Goal: Information Seeking & Learning: Learn about a topic

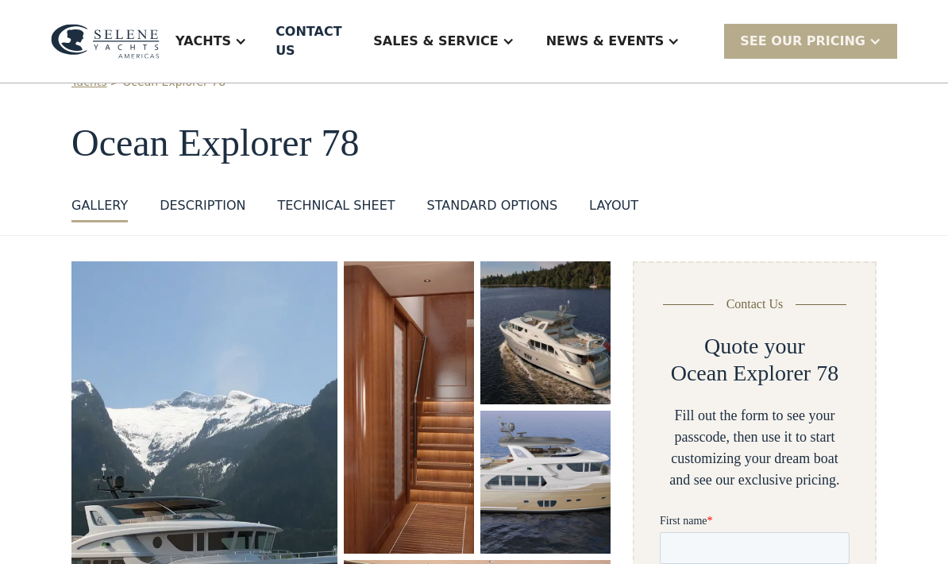
scroll to position [142, 0]
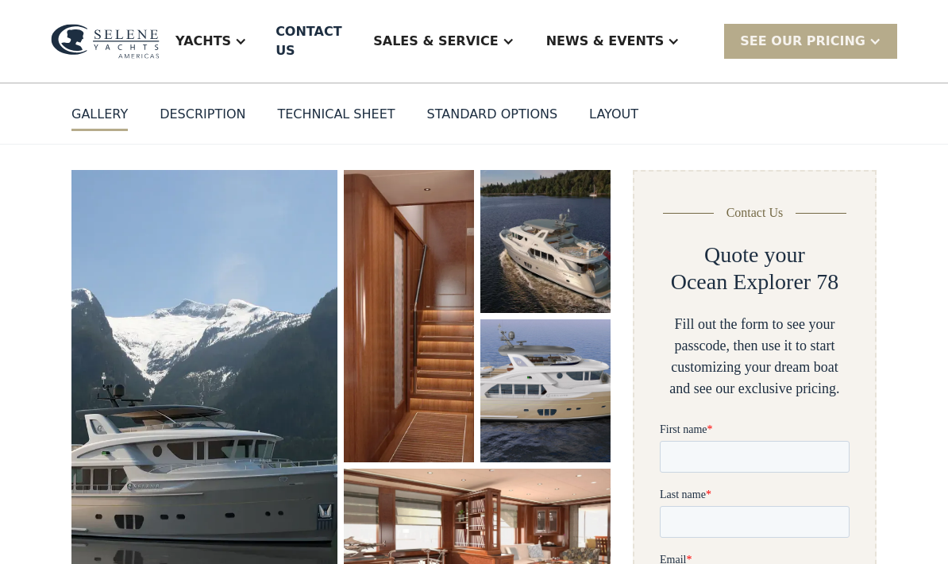
click at [240, 453] on img "open lightbox" at bounding box center [204, 394] width 266 height 448
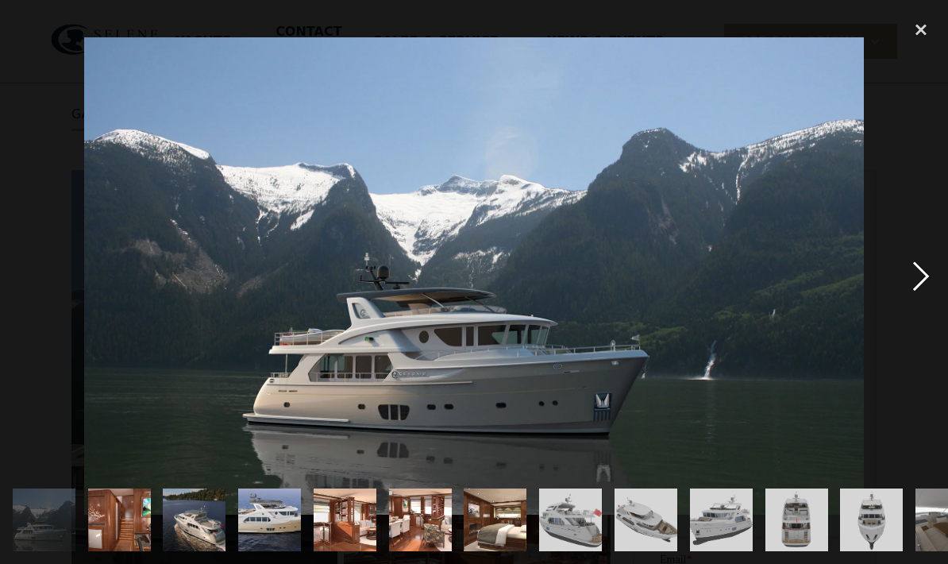
click at [907, 264] on div "next image" at bounding box center [921, 276] width 54 height 527
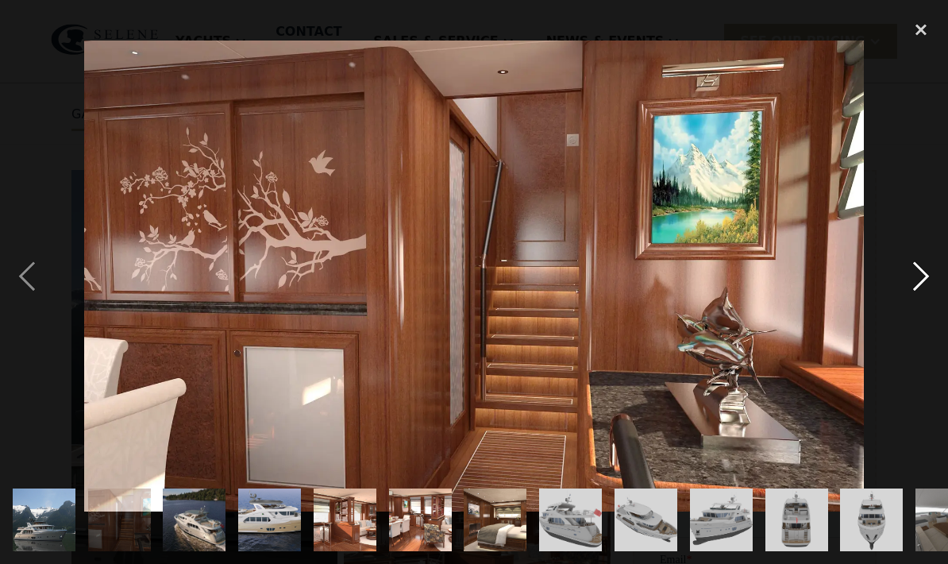
click at [920, 265] on div "next image" at bounding box center [921, 276] width 54 height 527
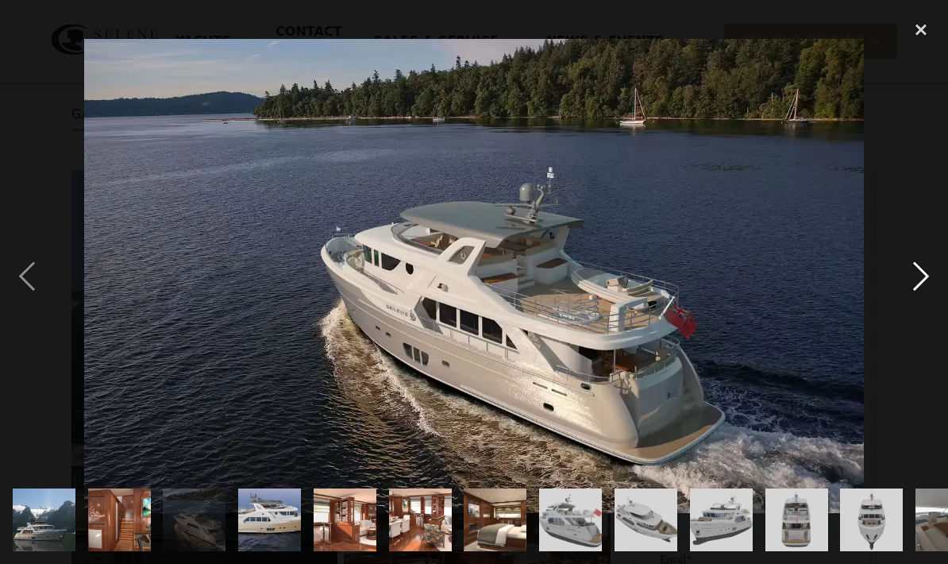
click at [919, 278] on div "next image" at bounding box center [921, 276] width 54 height 527
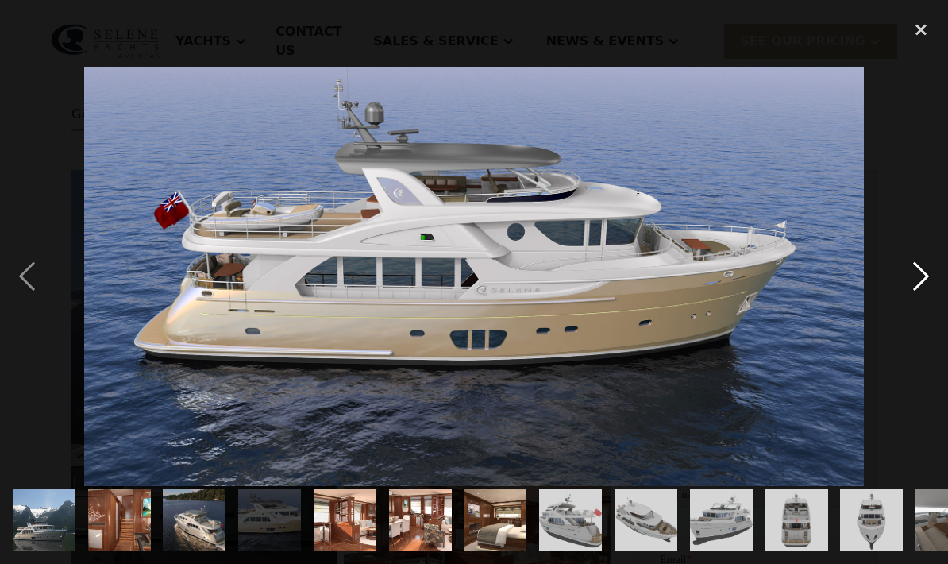
click at [930, 270] on div "next image" at bounding box center [921, 276] width 54 height 527
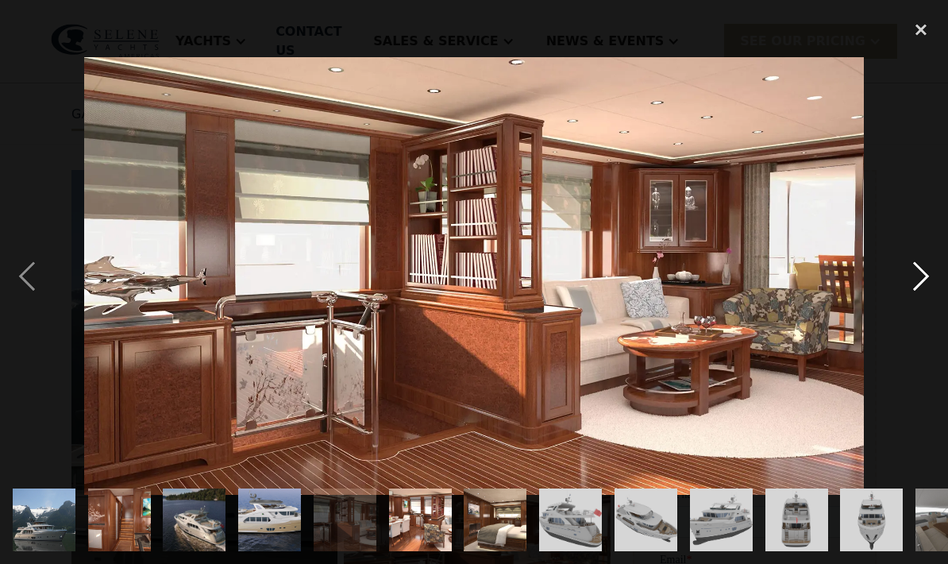
click at [927, 268] on div "next image" at bounding box center [921, 276] width 54 height 527
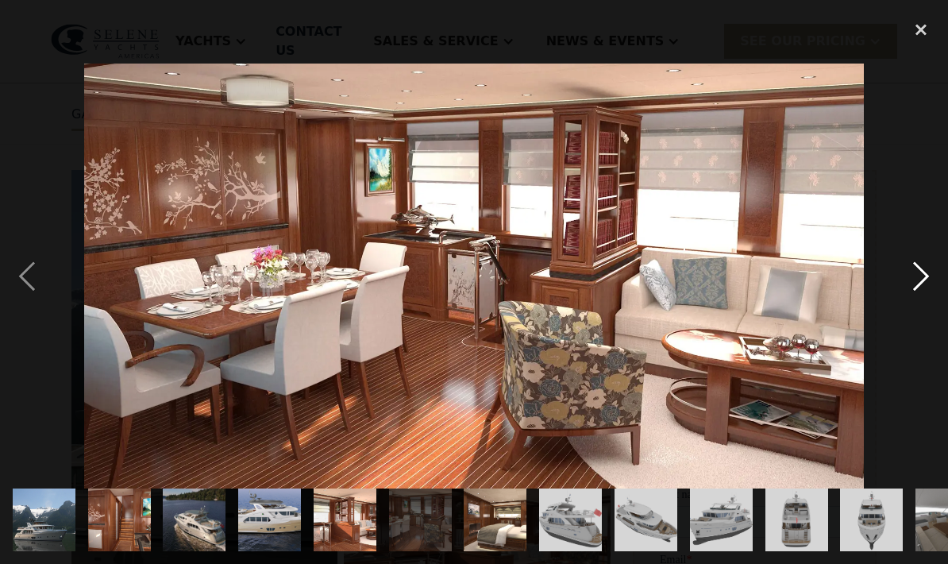
click at [912, 276] on div "next image" at bounding box center [921, 276] width 54 height 527
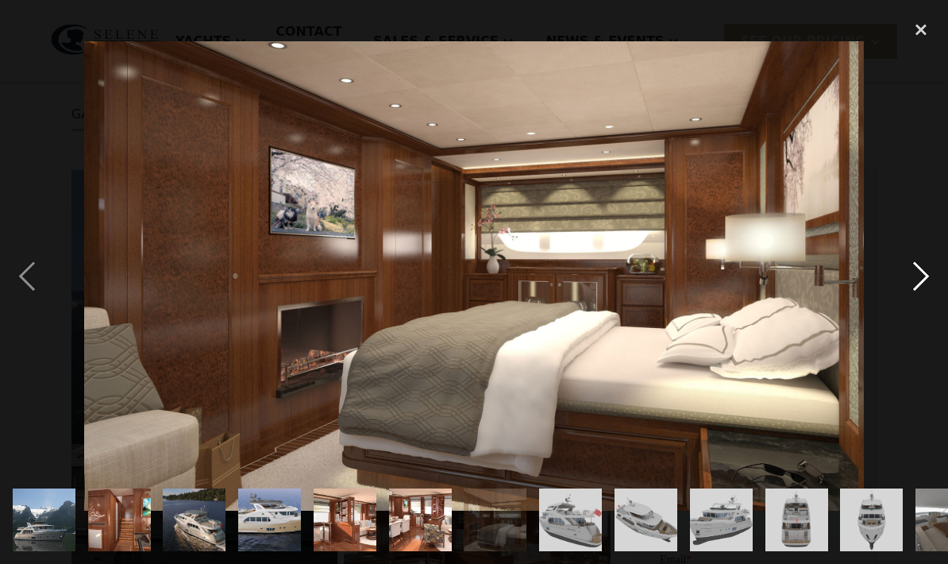
click at [928, 279] on div "next image" at bounding box center [921, 276] width 54 height 527
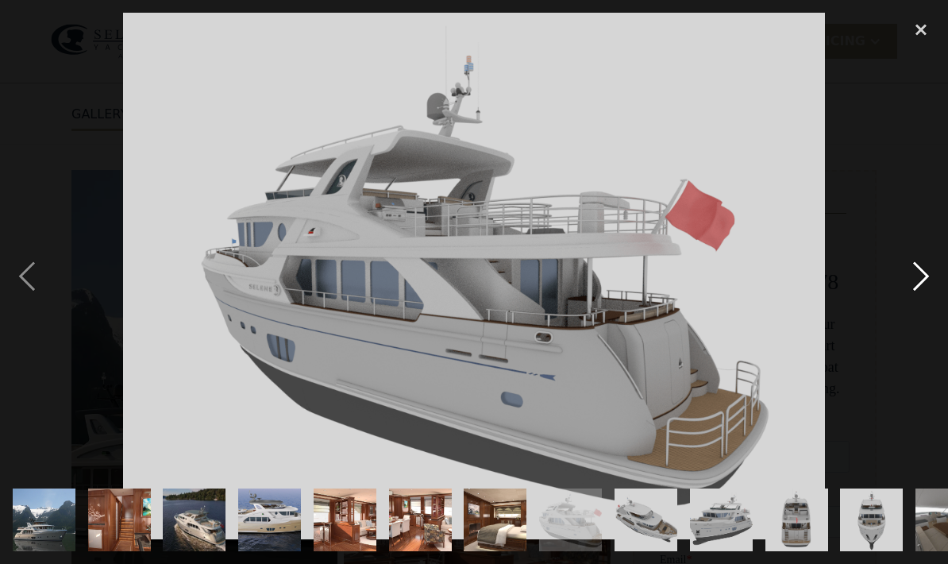
click at [922, 279] on div "next image" at bounding box center [921, 276] width 54 height 527
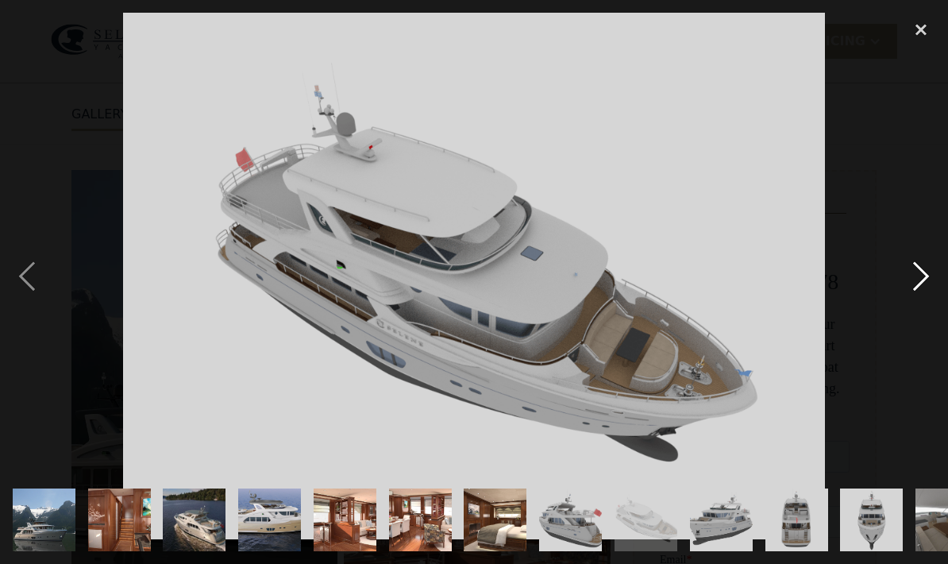
click at [914, 284] on div "next image" at bounding box center [921, 276] width 54 height 527
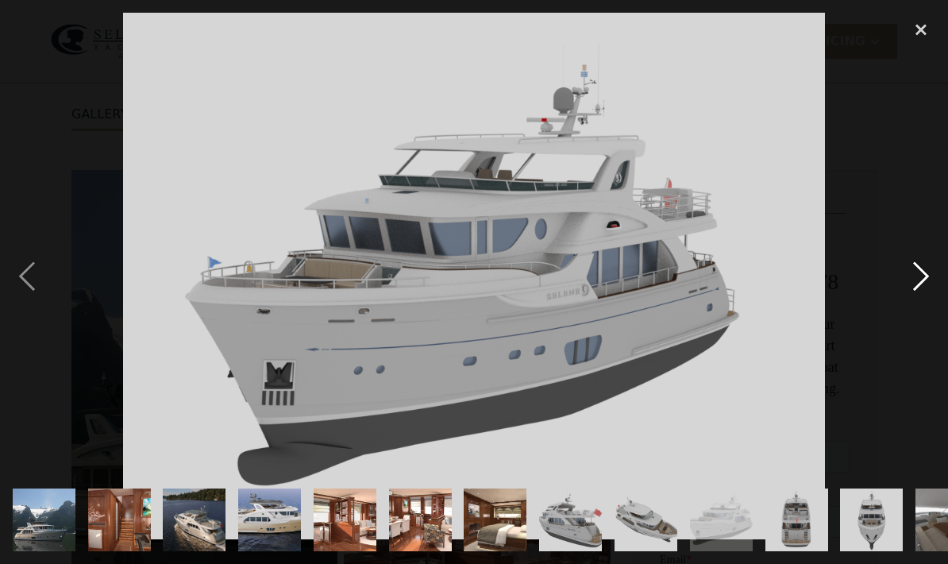
click at [915, 296] on div "next image" at bounding box center [921, 276] width 54 height 527
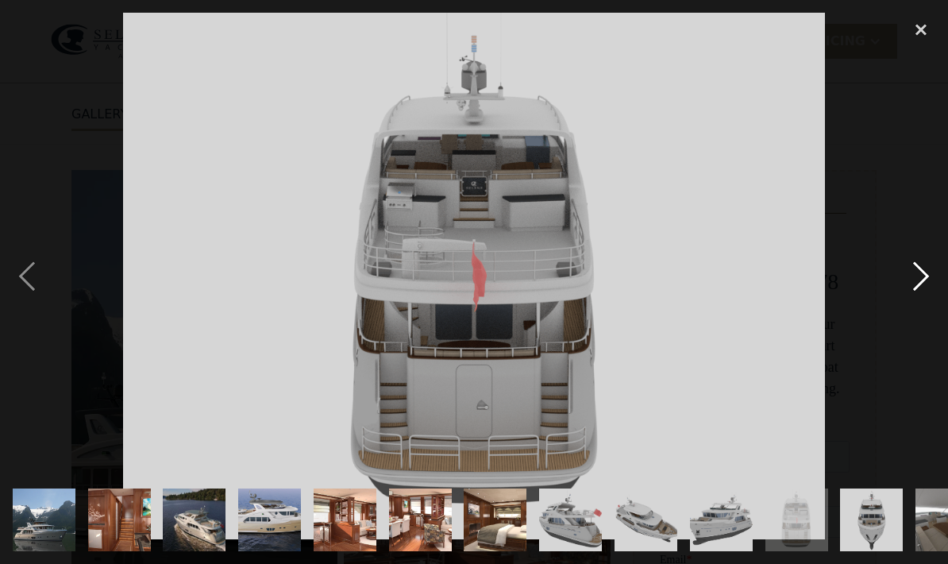
click at [917, 291] on div "next image" at bounding box center [921, 276] width 54 height 527
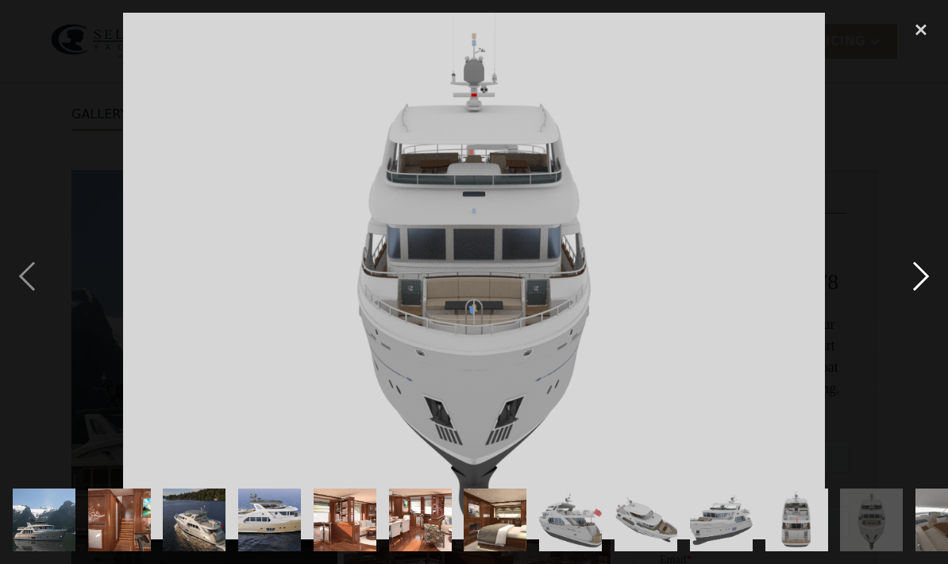
click at [926, 290] on div "next image" at bounding box center [921, 276] width 54 height 527
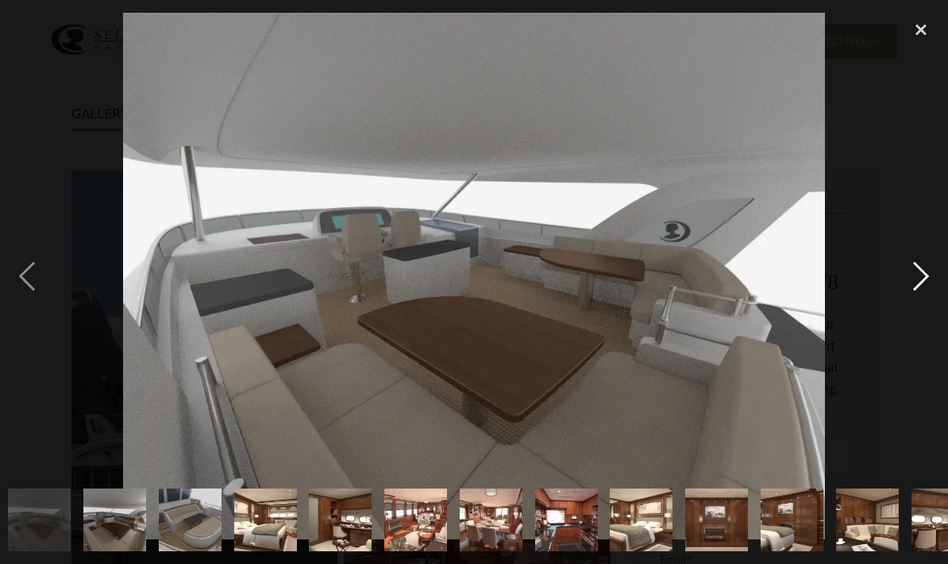
scroll to position [0, 909]
click at [920, 281] on div "next image" at bounding box center [921, 276] width 54 height 527
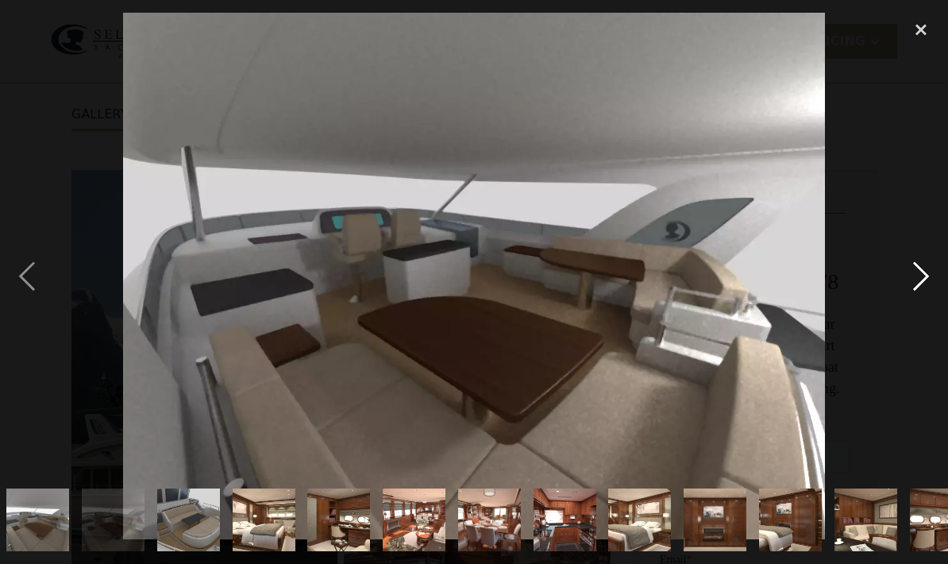
click at [923, 292] on div "next image" at bounding box center [921, 276] width 54 height 527
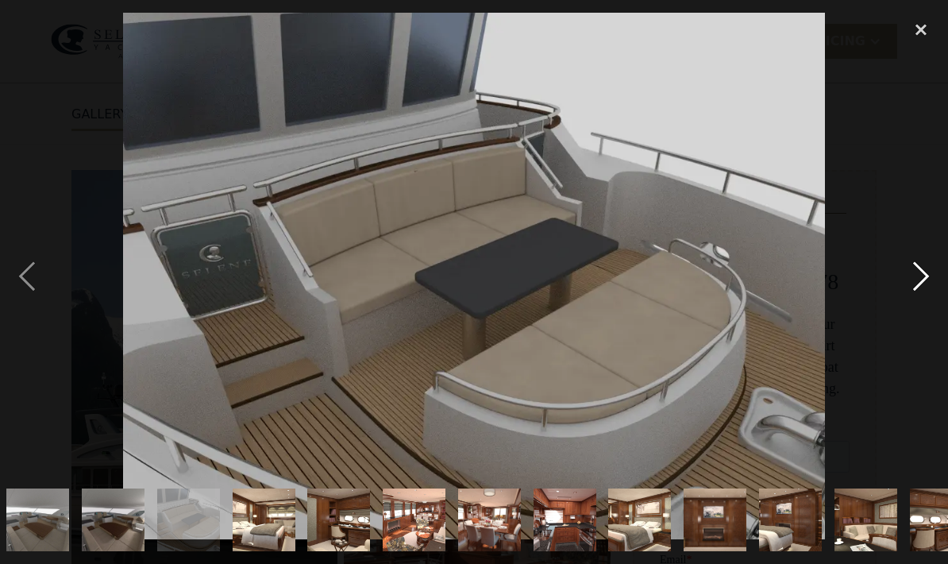
click at [921, 294] on div "next image" at bounding box center [921, 276] width 54 height 527
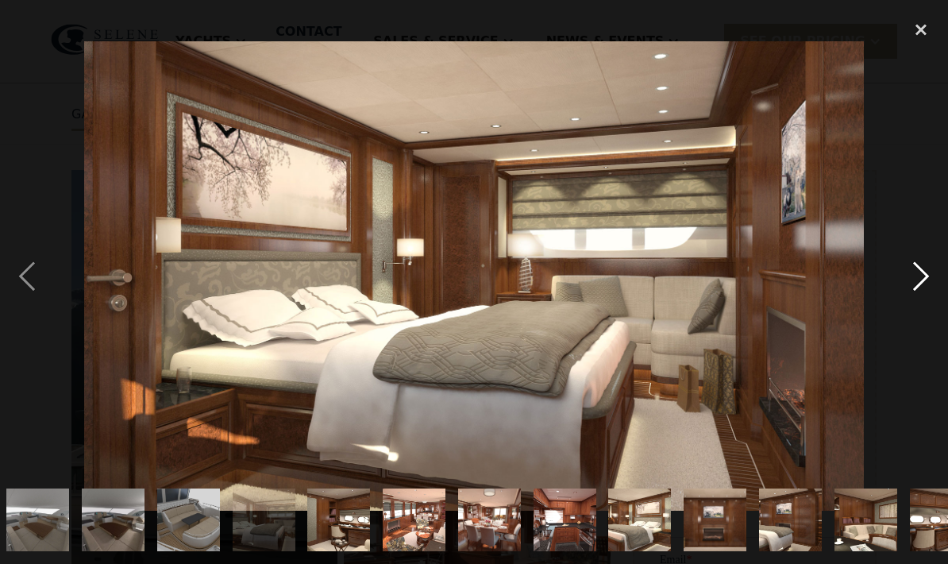
click at [927, 299] on div "next image" at bounding box center [921, 276] width 54 height 527
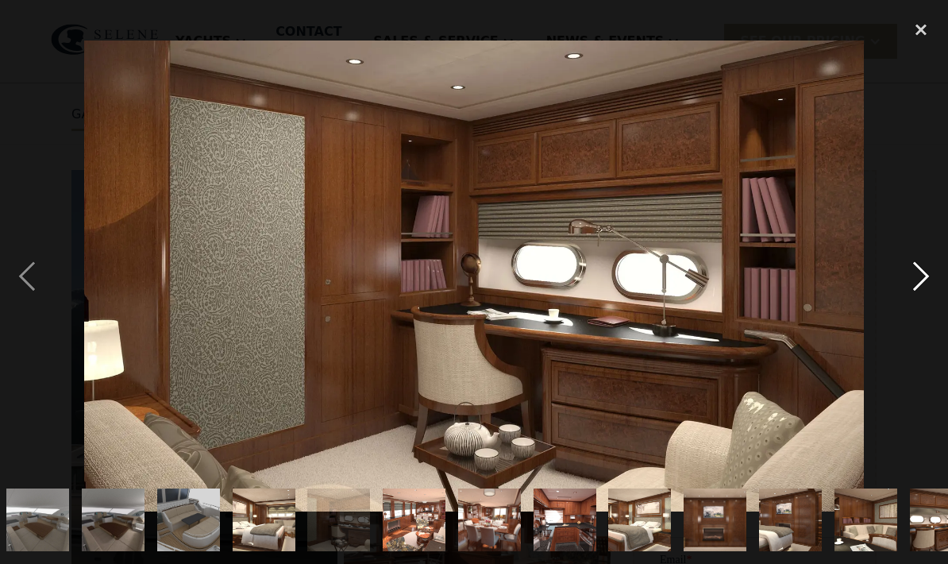
click at [925, 292] on div "next image" at bounding box center [921, 276] width 54 height 527
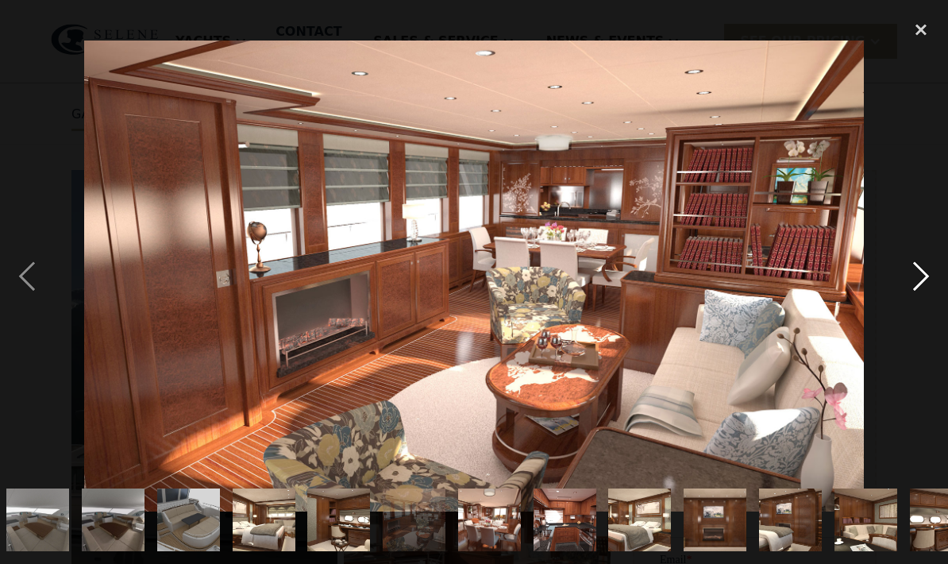
click at [924, 286] on div "next image" at bounding box center [921, 276] width 54 height 527
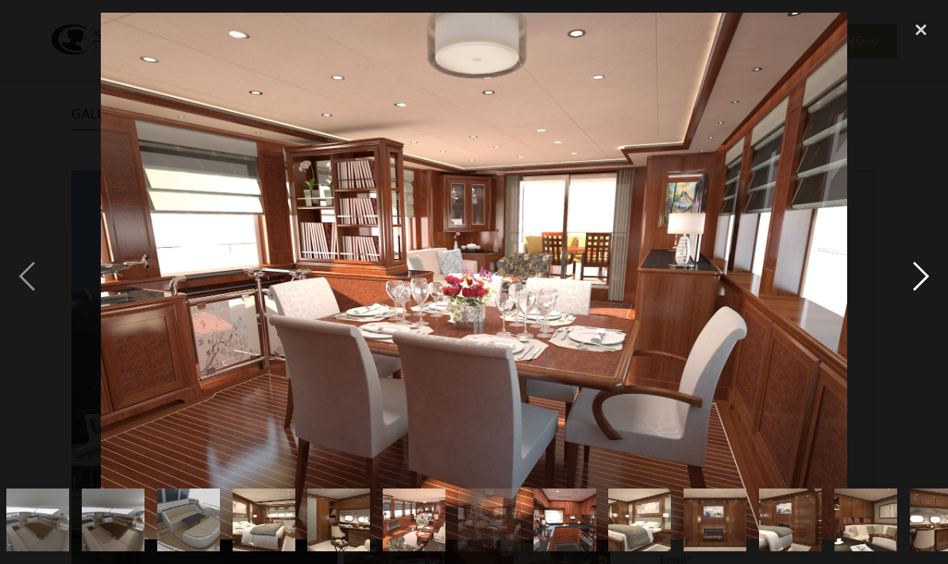
click at [927, 286] on div "next image" at bounding box center [921, 276] width 54 height 527
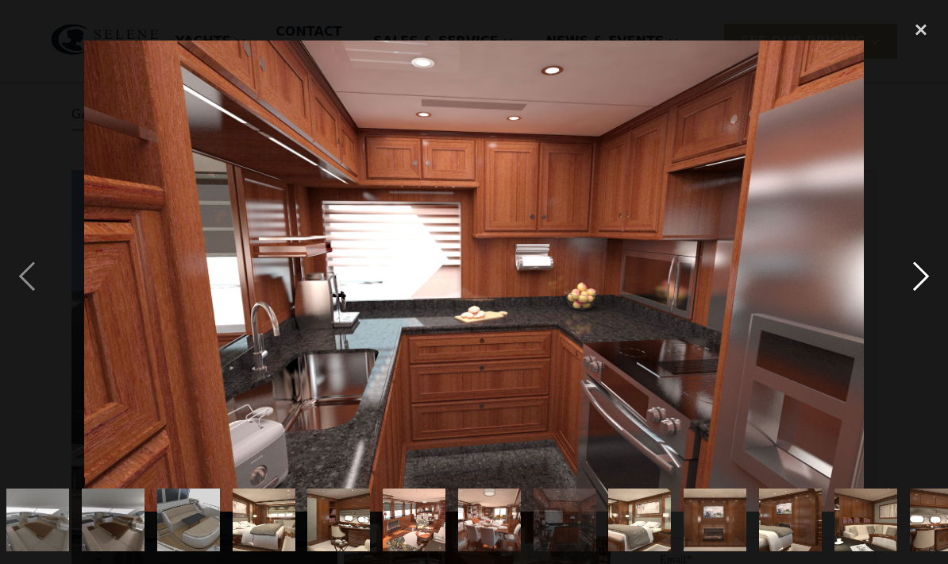
click at [925, 283] on div "next image" at bounding box center [921, 276] width 54 height 527
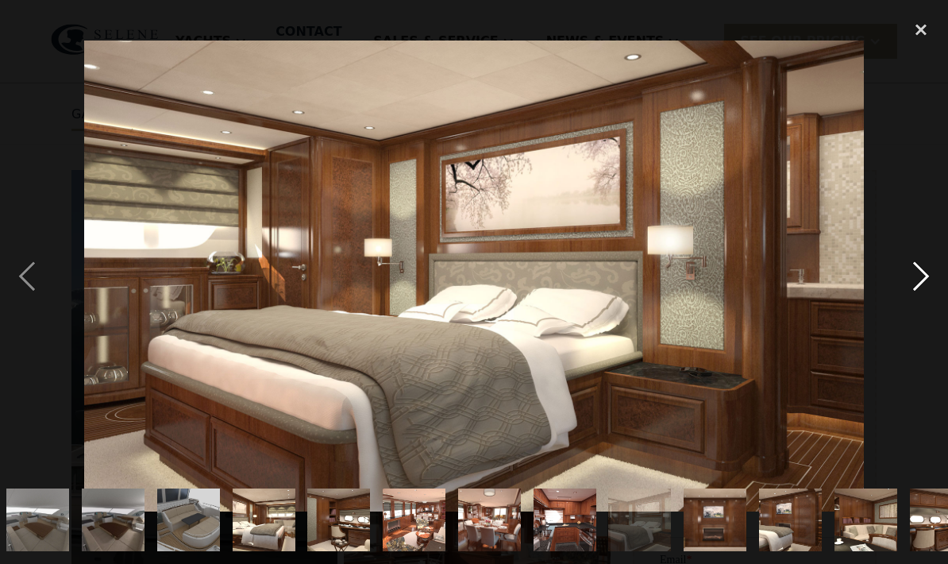
click at [927, 284] on div "next image" at bounding box center [921, 276] width 54 height 527
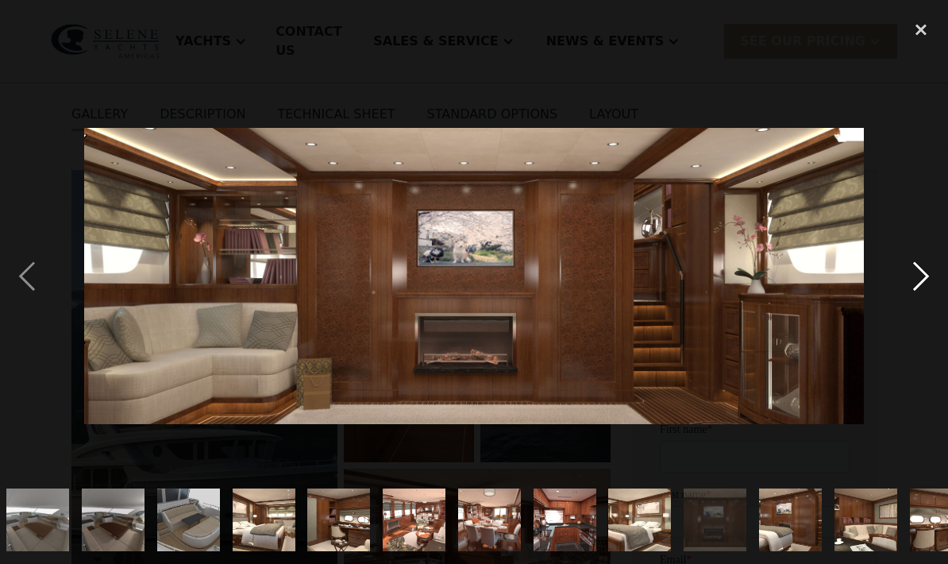
click at [927, 276] on div "next image" at bounding box center [921, 276] width 54 height 527
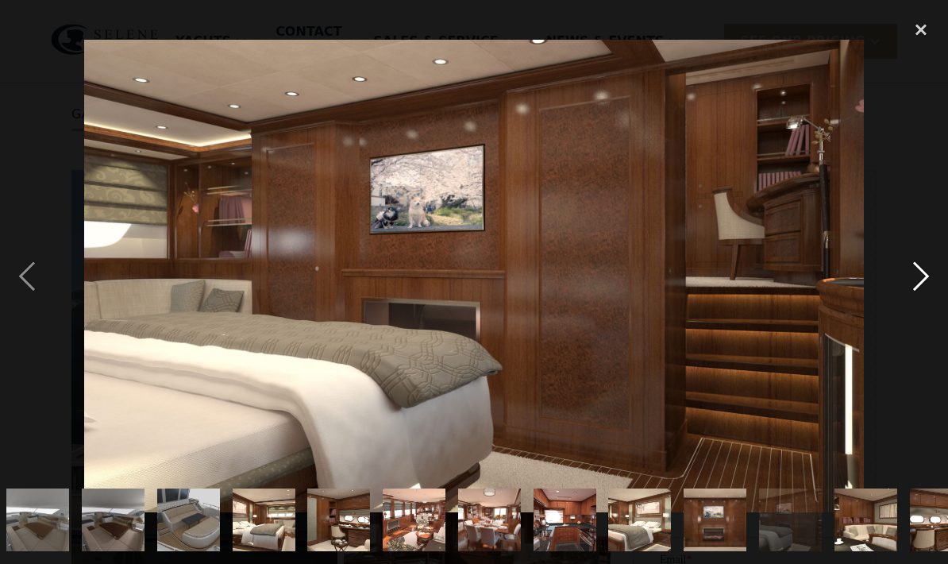
click at [924, 277] on div "next image" at bounding box center [921, 276] width 54 height 527
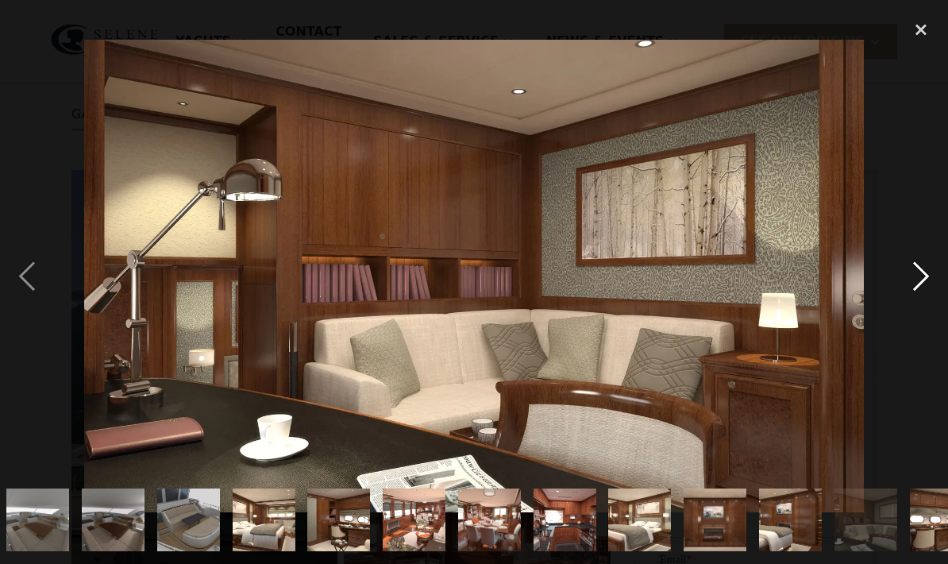
click at [930, 276] on div "next image" at bounding box center [921, 276] width 54 height 527
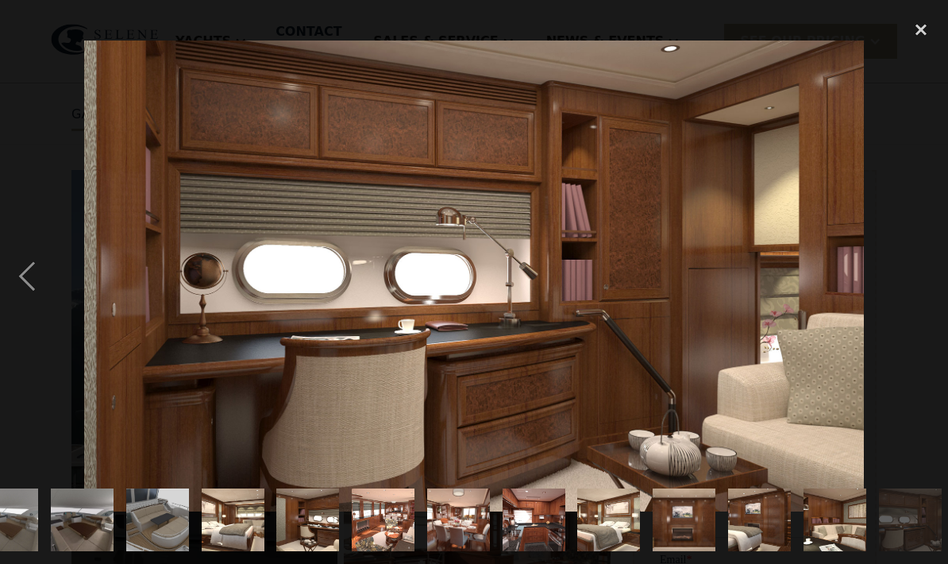
scroll to position [0, 946]
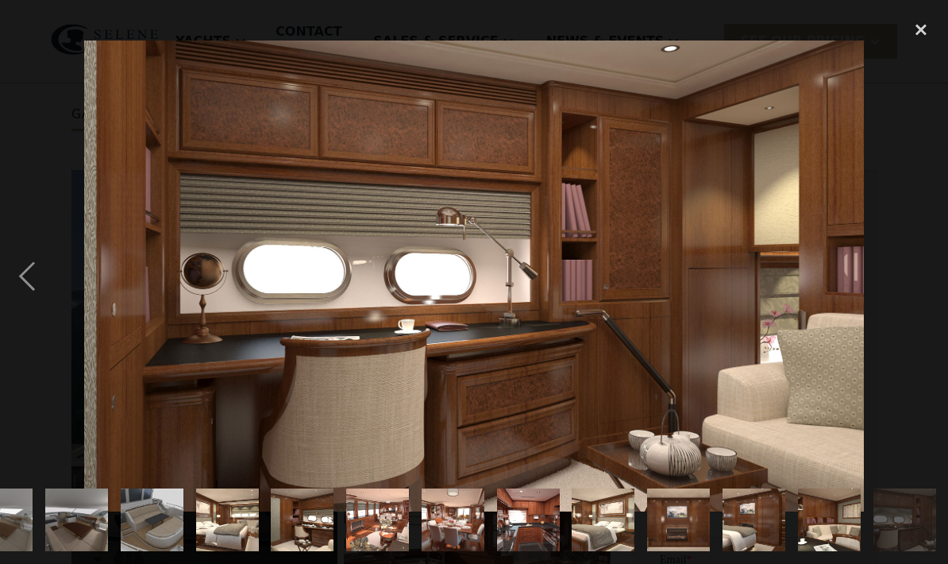
click at [929, 277] on div "next image" at bounding box center [921, 276] width 54 height 527
click at [928, 277] on div "next image" at bounding box center [921, 276] width 54 height 527
click at [924, 30] on div "close lightbox" at bounding box center [921, 30] width 54 height 35
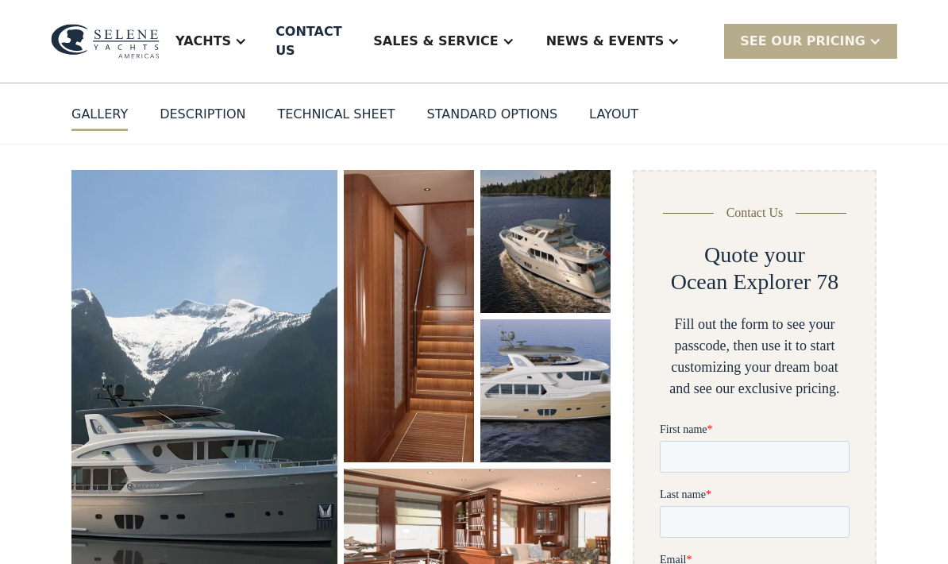
scroll to position [0, 0]
